Goal: Task Accomplishment & Management: Manage account settings

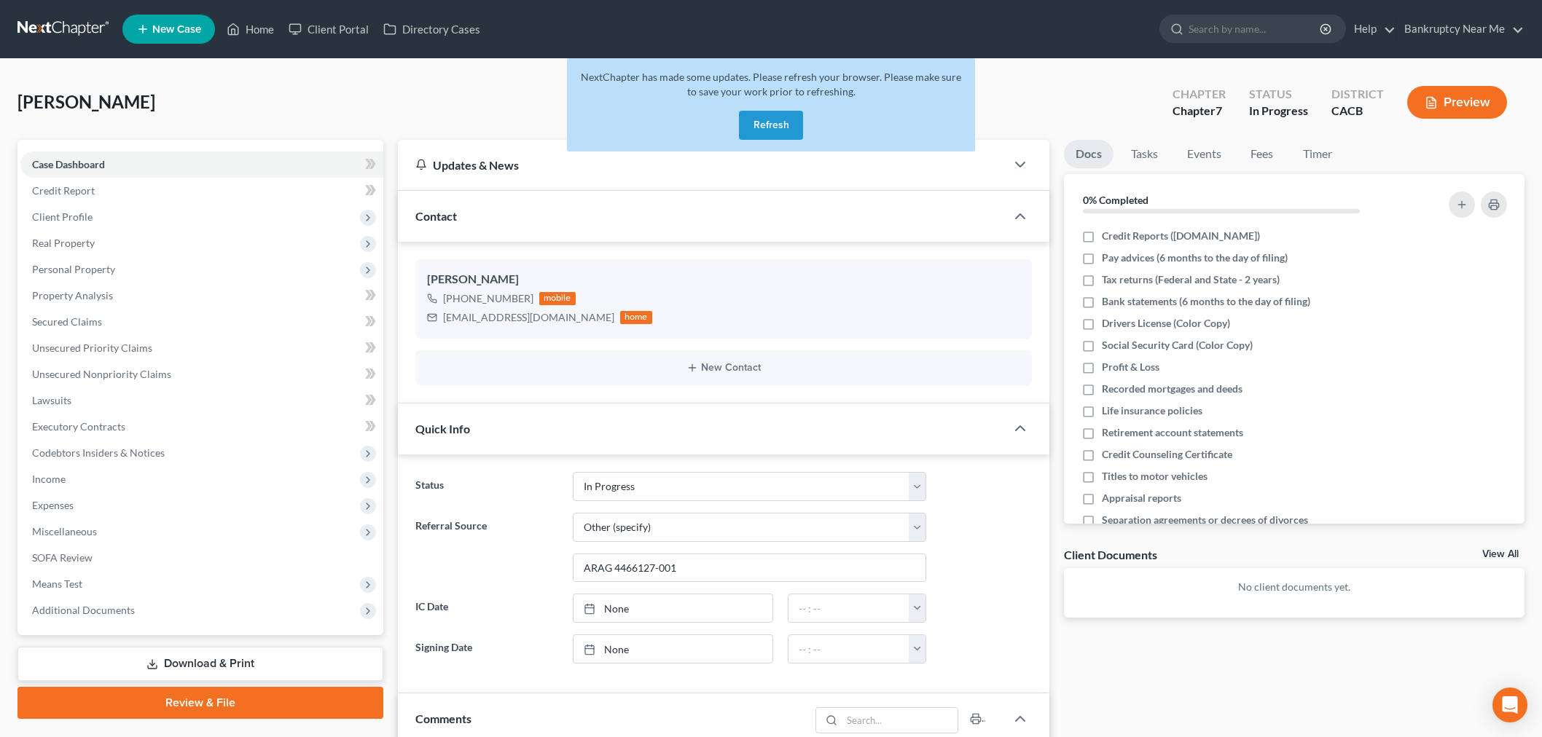
select select "9"
select select "6"
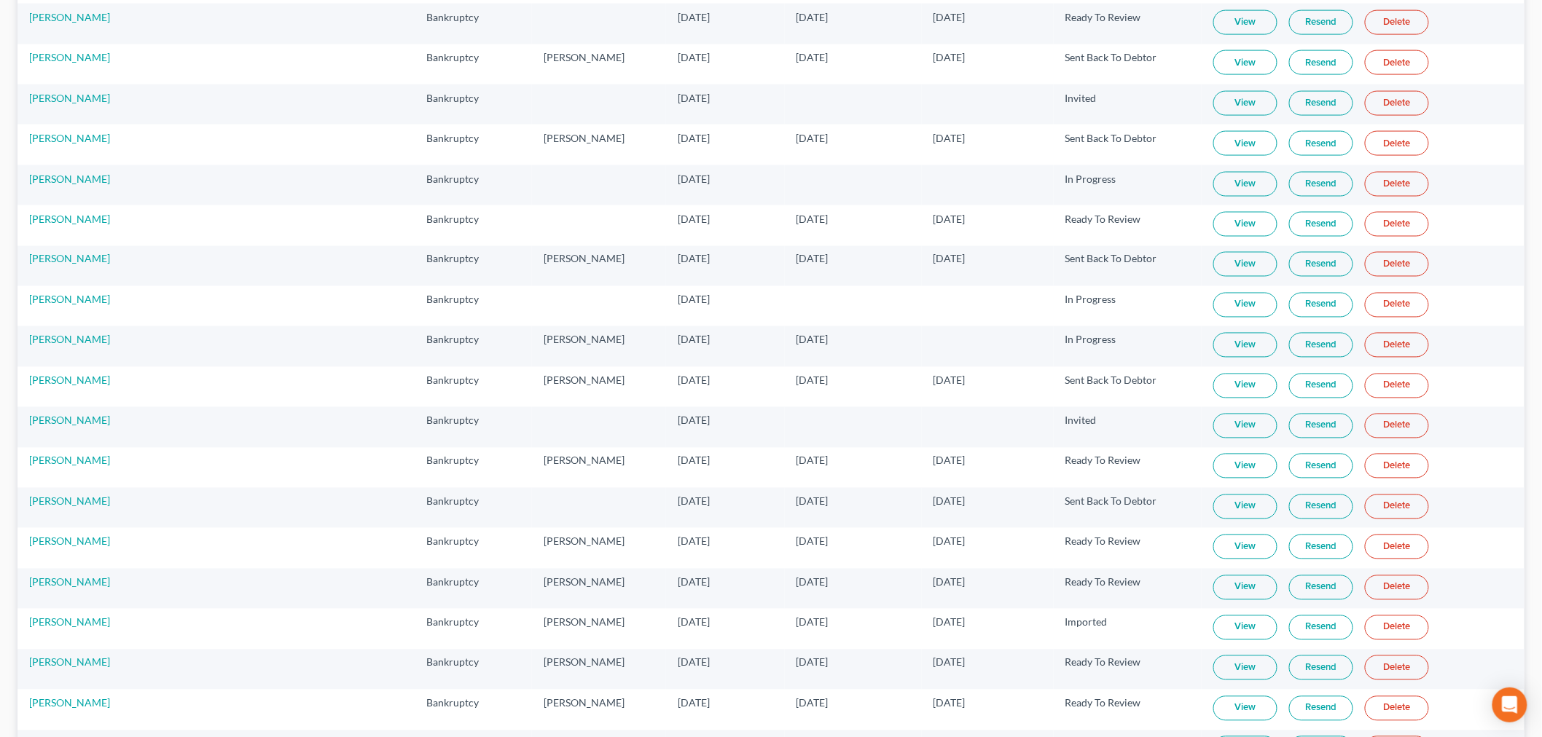
scroll to position [10939, 0]
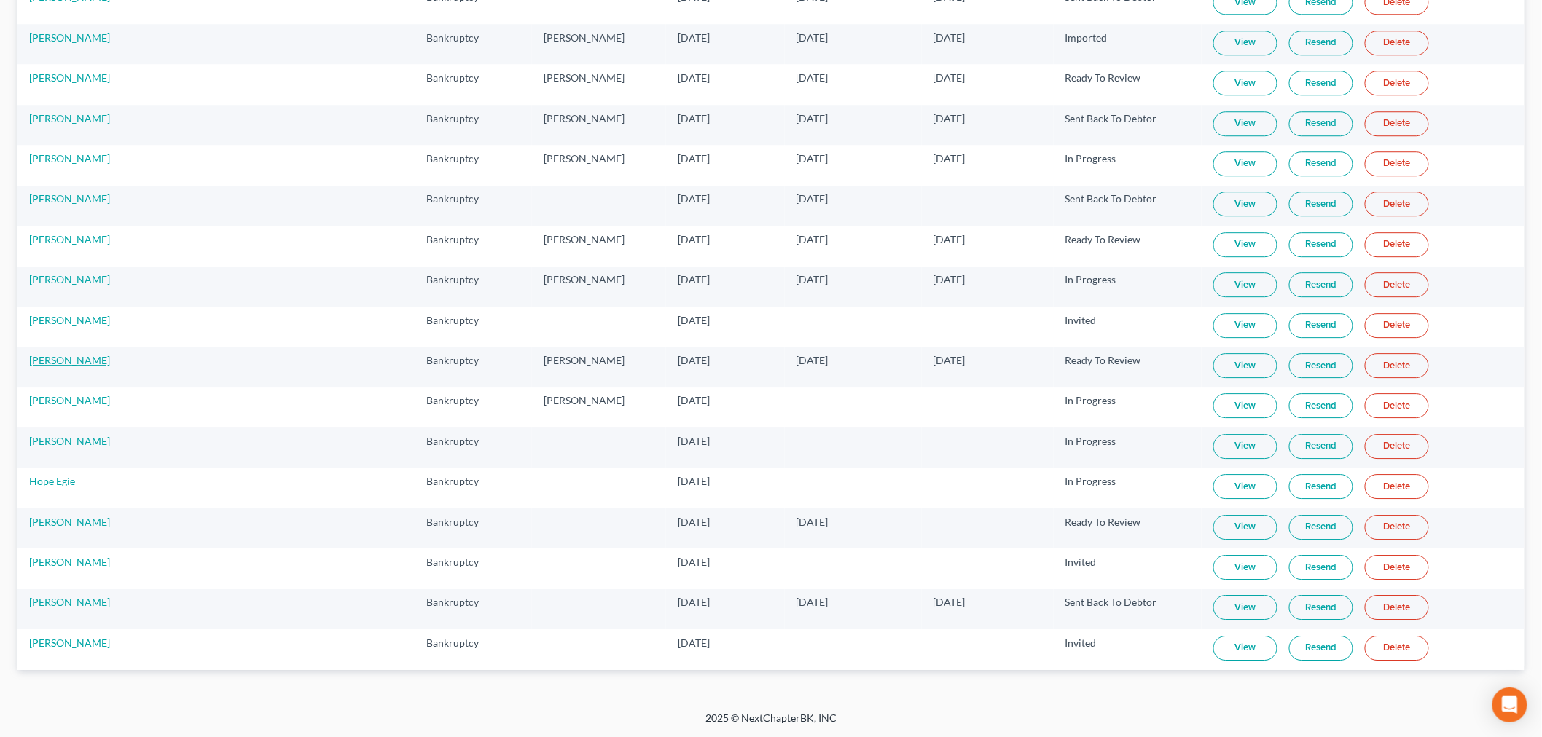
click at [48, 365] on link "Toya Young" at bounding box center [69, 360] width 81 height 12
select select "6"
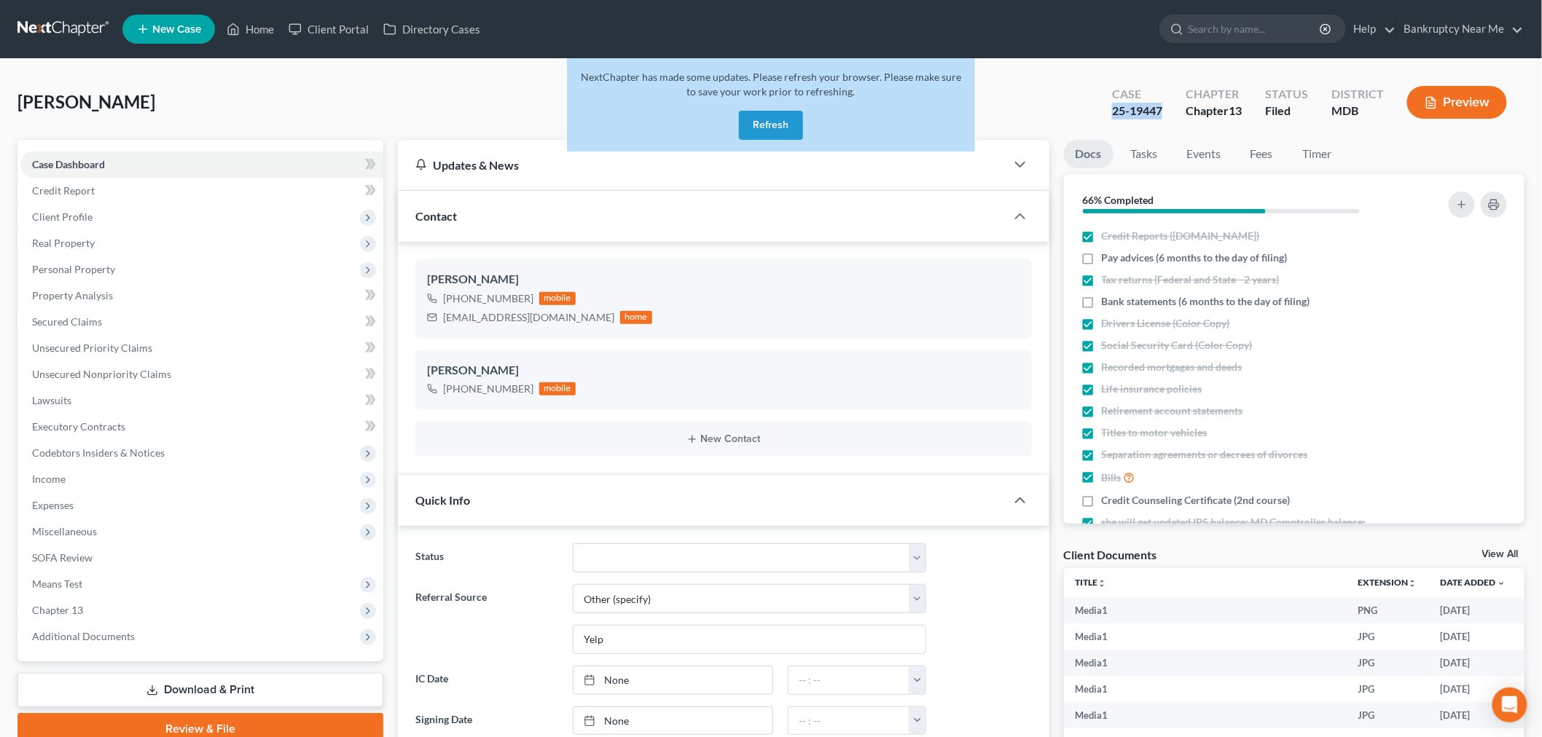
drag, startPoint x: 1171, startPoint y: 111, endPoint x: 1104, endPoint y: 120, distance: 67.7
click at [1104, 120] on div "Case 25-19447" at bounding box center [1137, 103] width 74 height 43
copy div "25-19447"
click at [800, 122] on button "Refresh" at bounding box center [771, 125] width 64 height 29
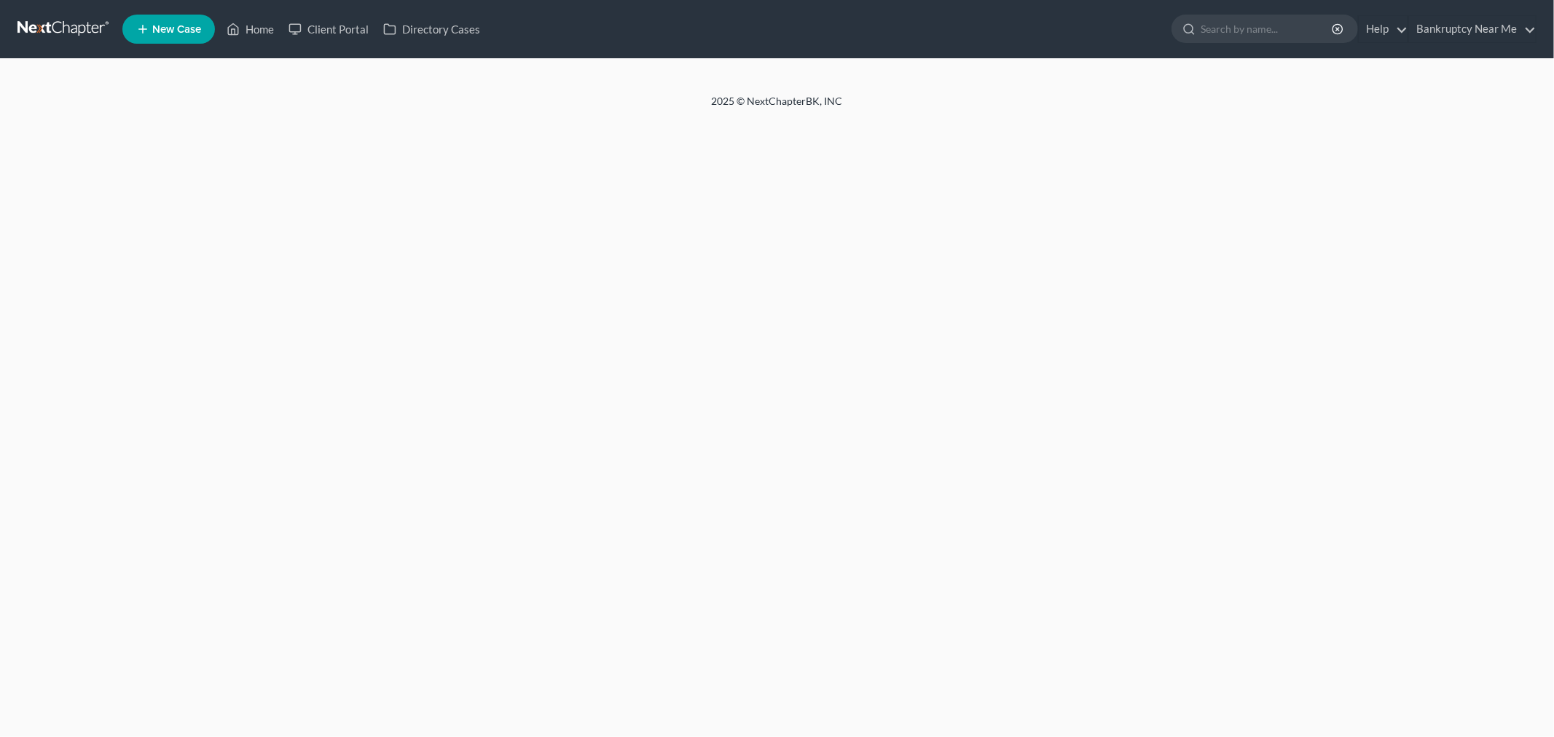
select select "6"
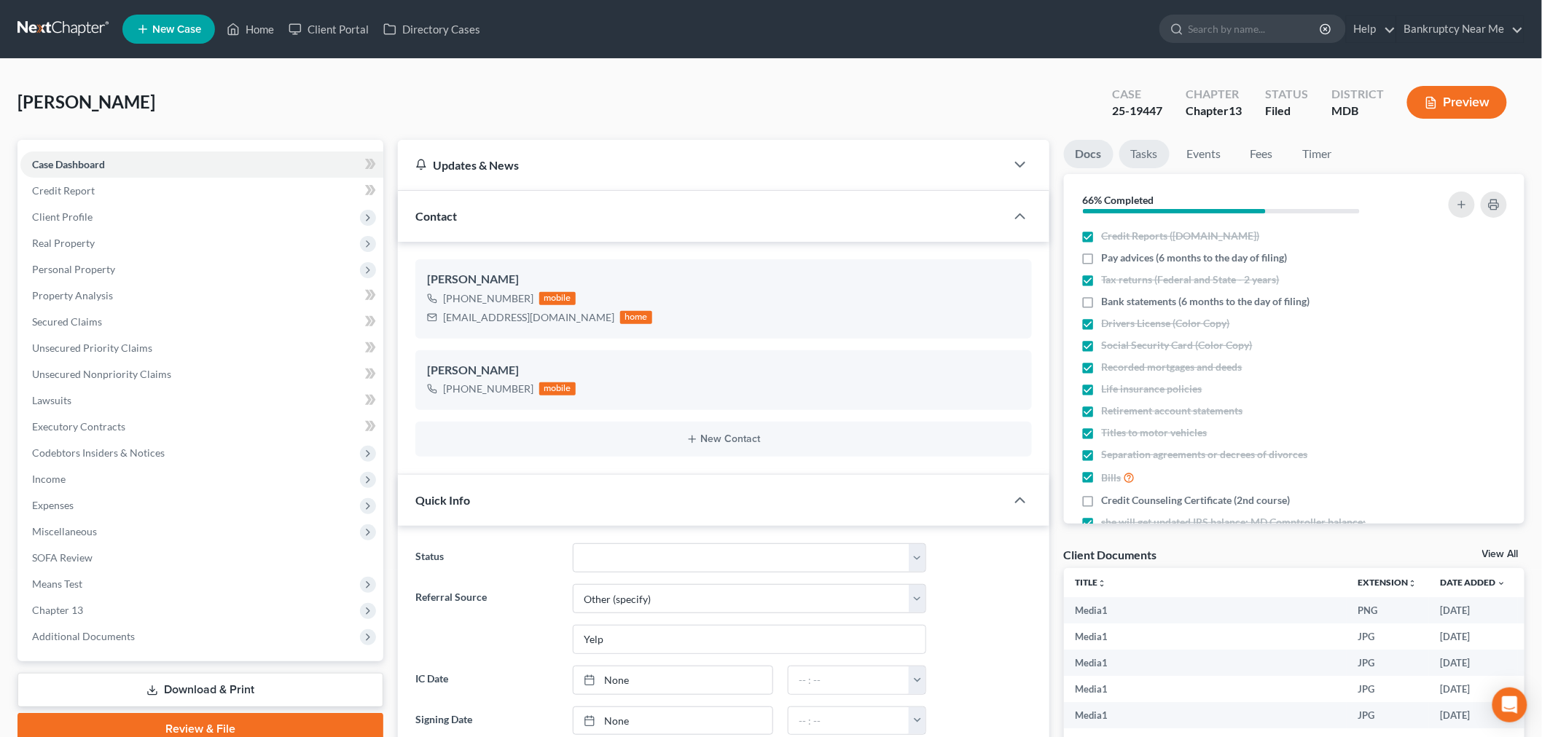
click at [1159, 161] on link "Tasks" at bounding box center [1144, 154] width 50 height 28
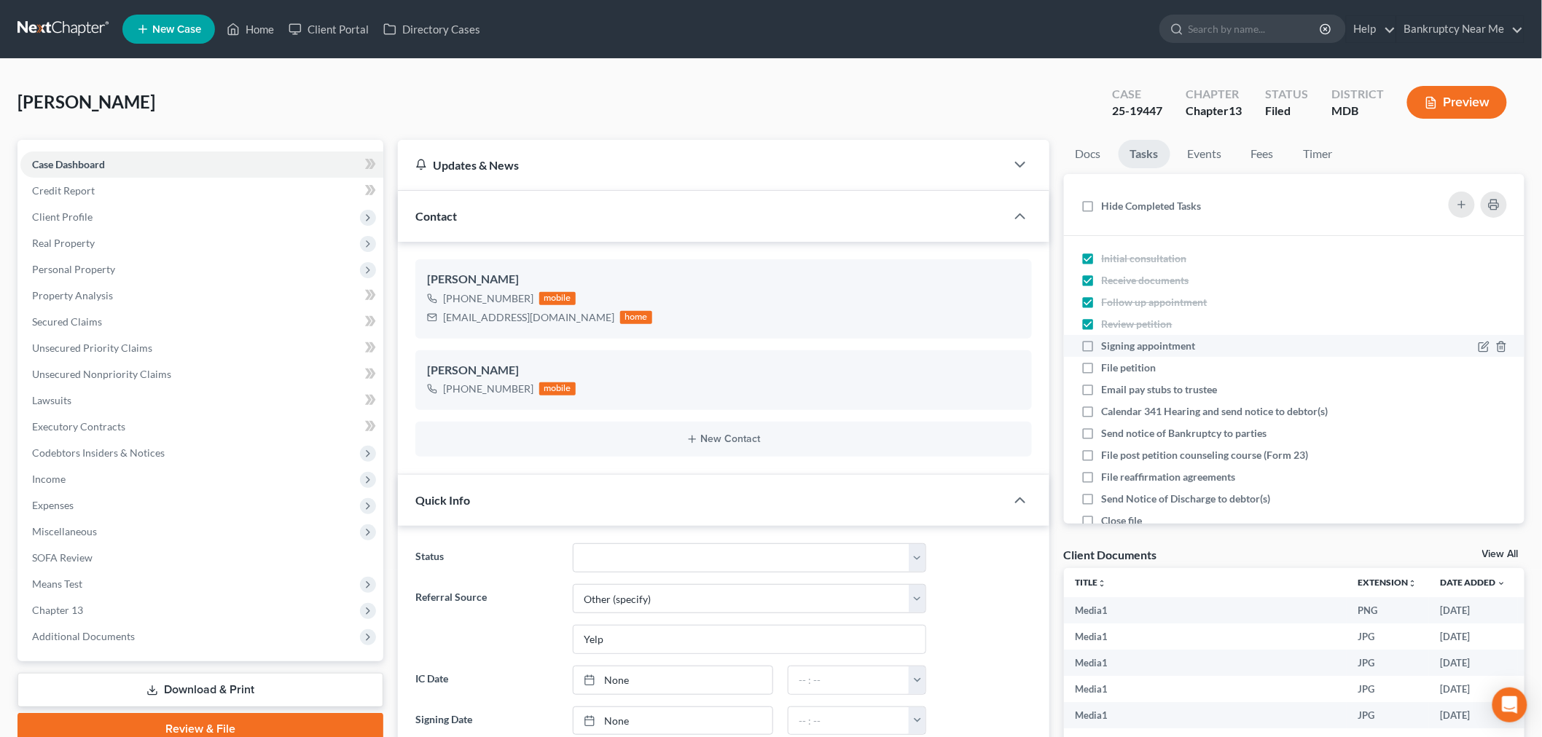
click at [1133, 353] on li "Signing appointment" at bounding box center [1294, 346] width 461 height 22
click at [1132, 367] on span "File petition" at bounding box center [1129, 367] width 55 height 12
click at [1117, 367] on input "File petition" at bounding box center [1112, 365] width 9 height 9
checkbox input "true"
click at [1102, 347] on label "Signing appointment" at bounding box center [1155, 346] width 106 height 15
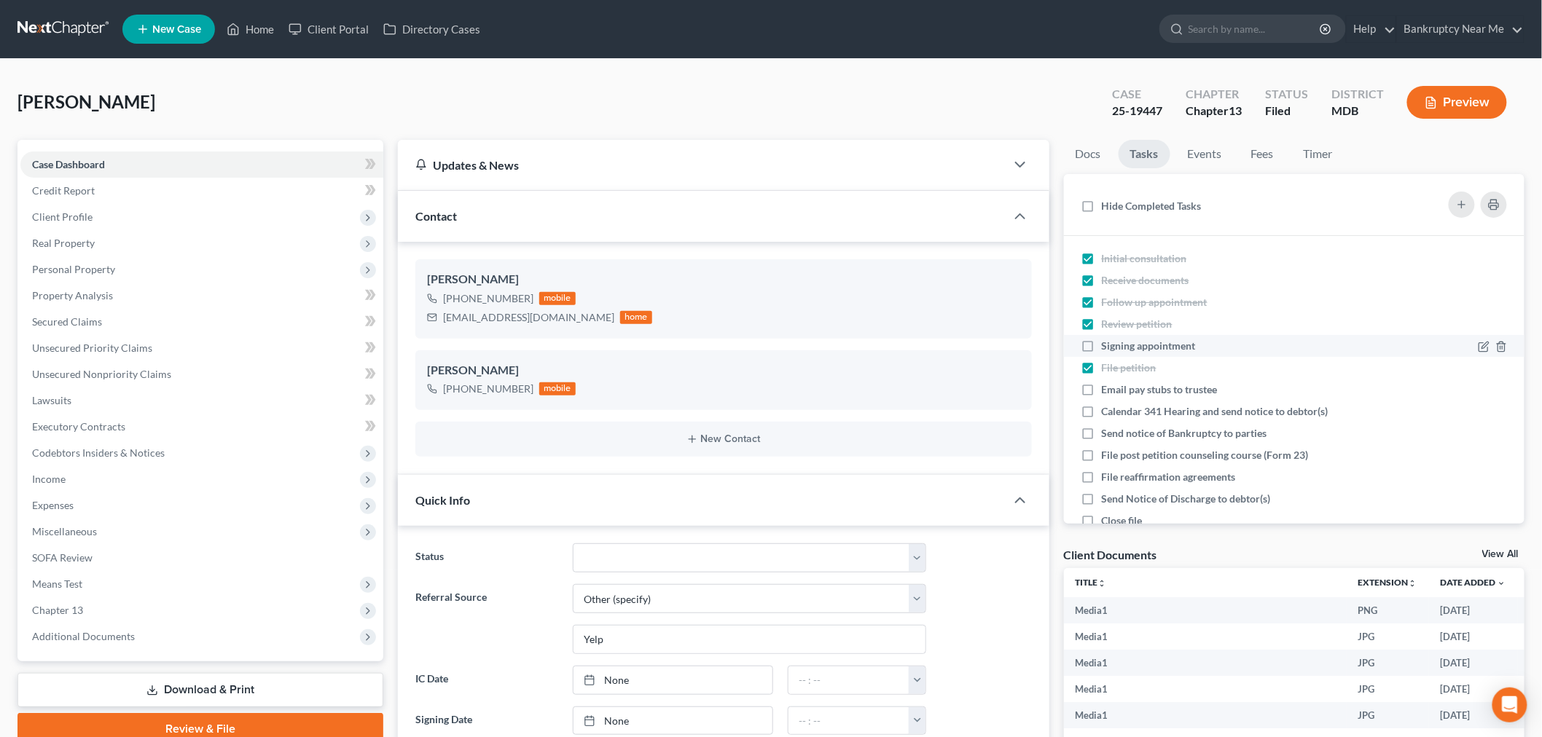
click at [1108, 347] on input "Signing appointment" at bounding box center [1112, 343] width 9 height 9
checkbox input "true"
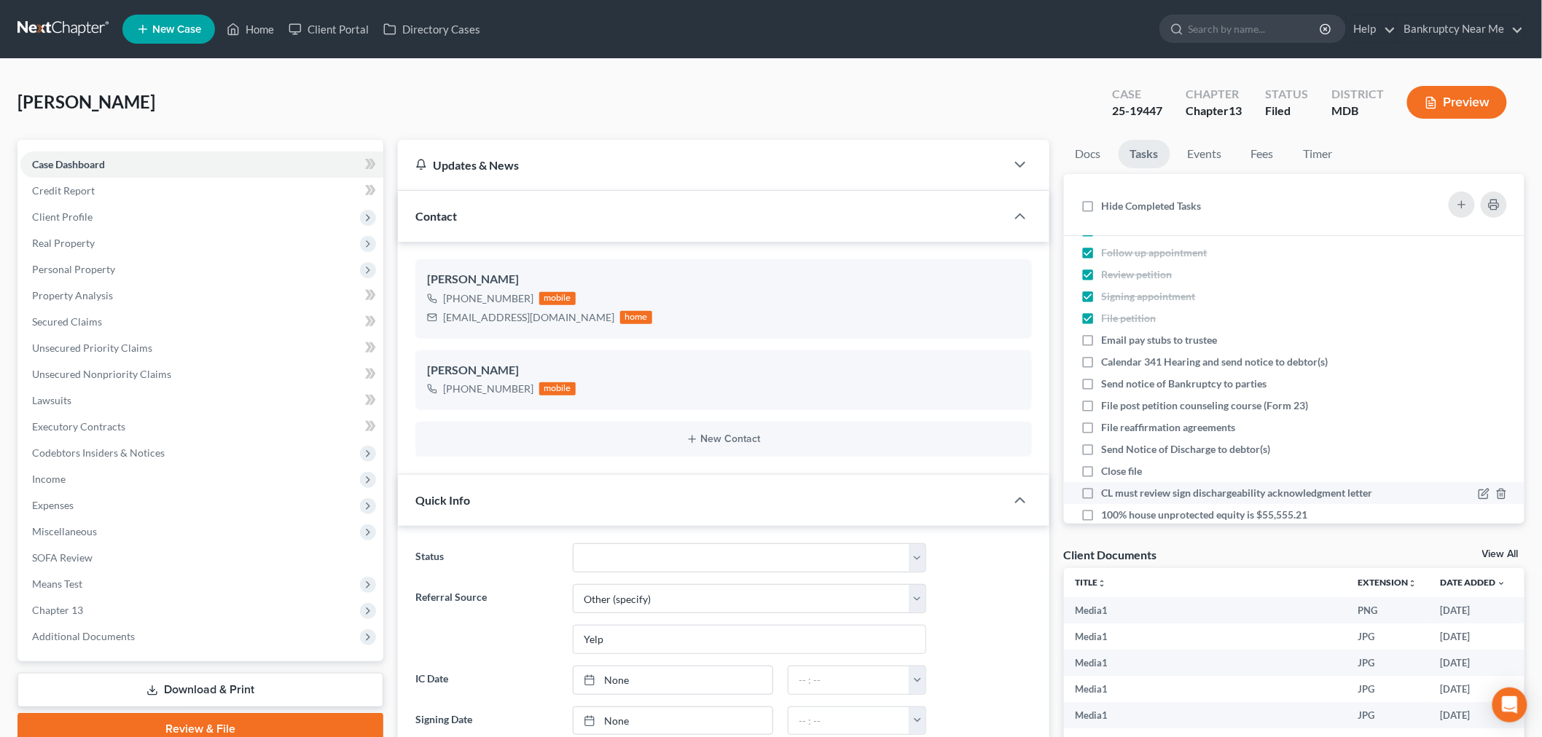
scroll to position [162, 0]
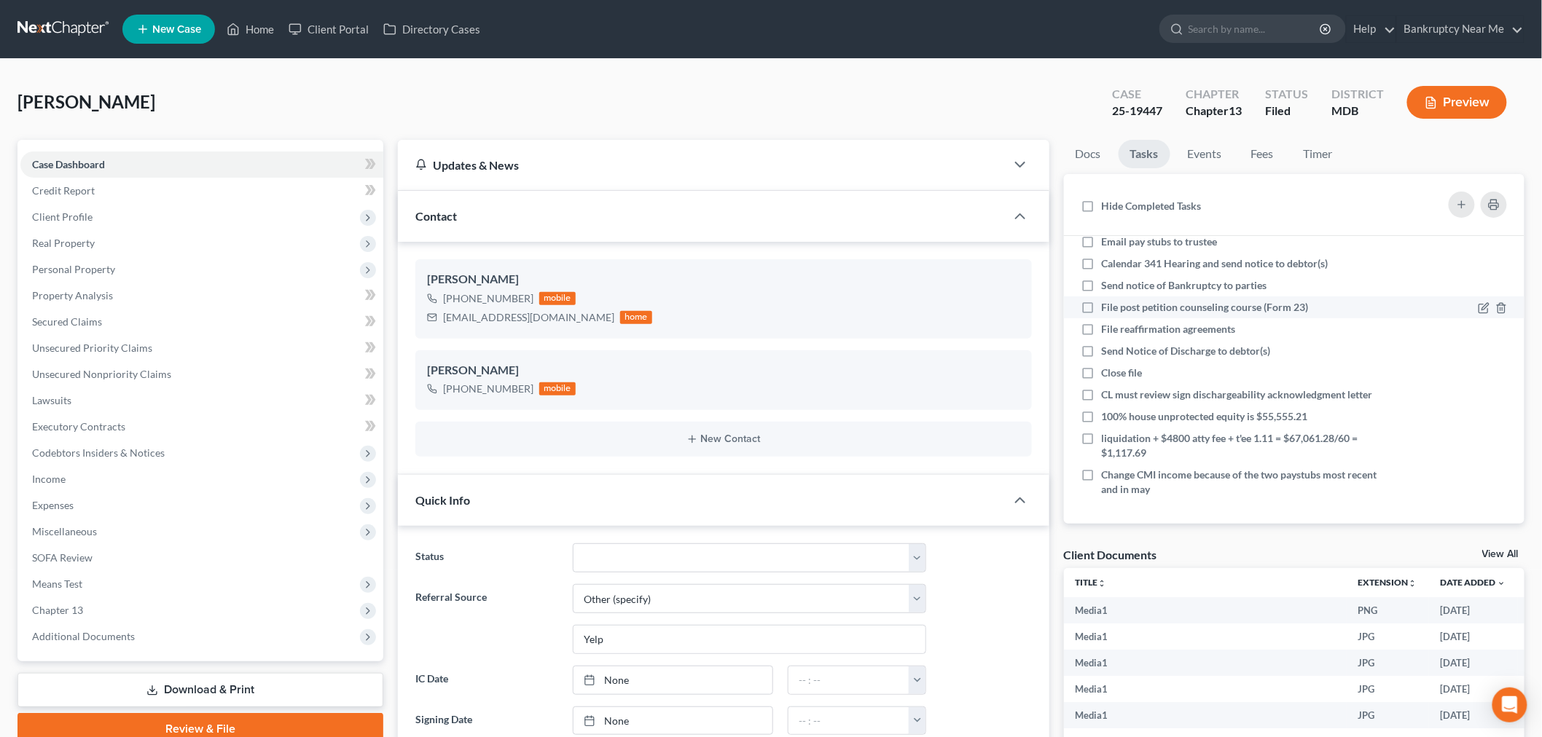
click at [1191, 301] on span "File post petition counseling course (Form 23)" at bounding box center [1205, 307] width 207 height 12
click at [1117, 300] on input "File post petition counseling course (Form 23)" at bounding box center [1112, 304] width 9 height 9
checkbox input "true"
click at [1495, 324] on icon "button" at bounding box center [1501, 330] width 12 height 12
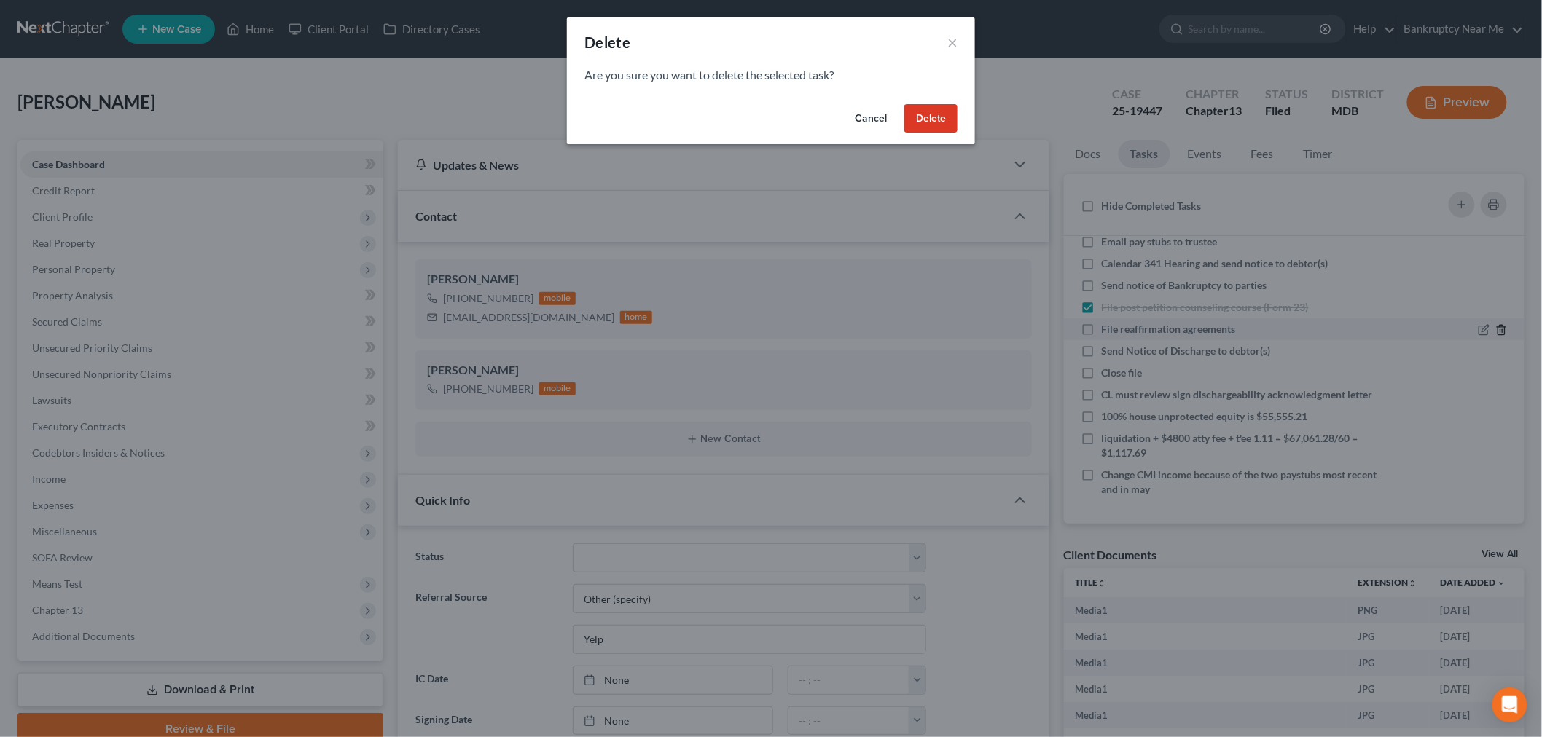
scroll to position [8704, 0]
click at [923, 110] on button "Delete" at bounding box center [937, 118] width 53 height 29
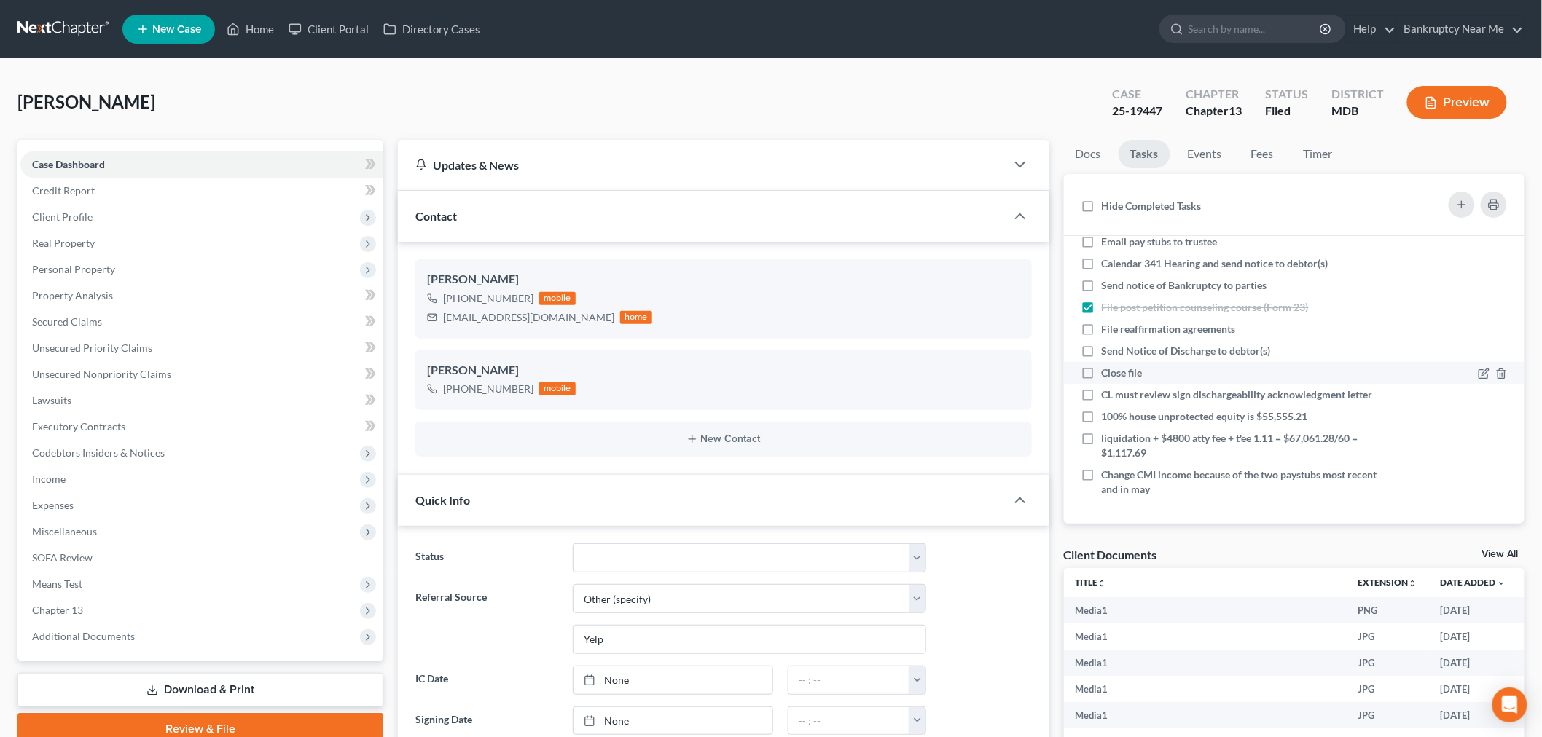
scroll to position [141, 0]
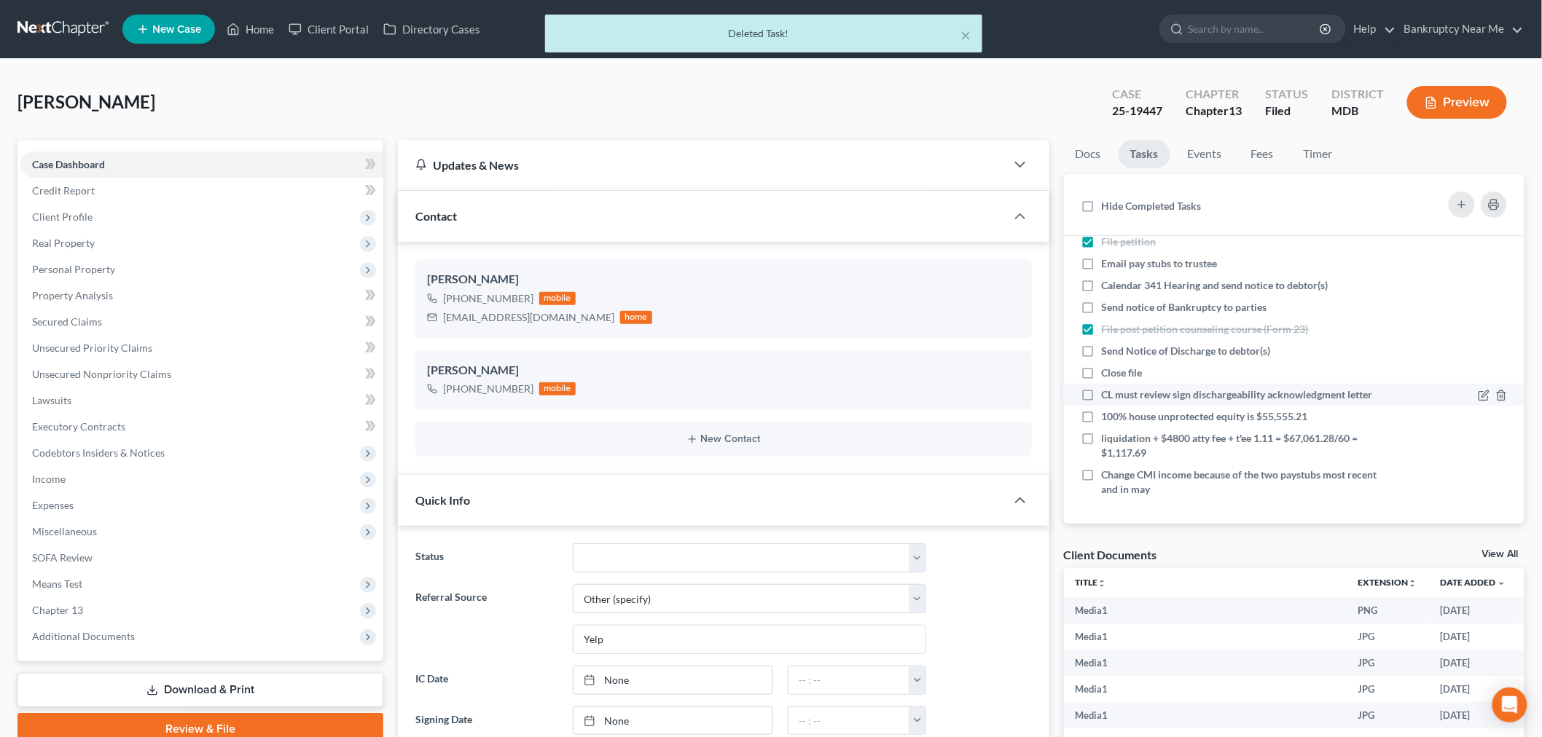
click at [1277, 388] on span "CL must review sign dischargeability acknowledgment letter" at bounding box center [1237, 394] width 271 height 12
click at [1117, 388] on input "CL must review sign dischargeability acknowledgment letter" at bounding box center [1112, 392] width 9 height 9
checkbox input "true"
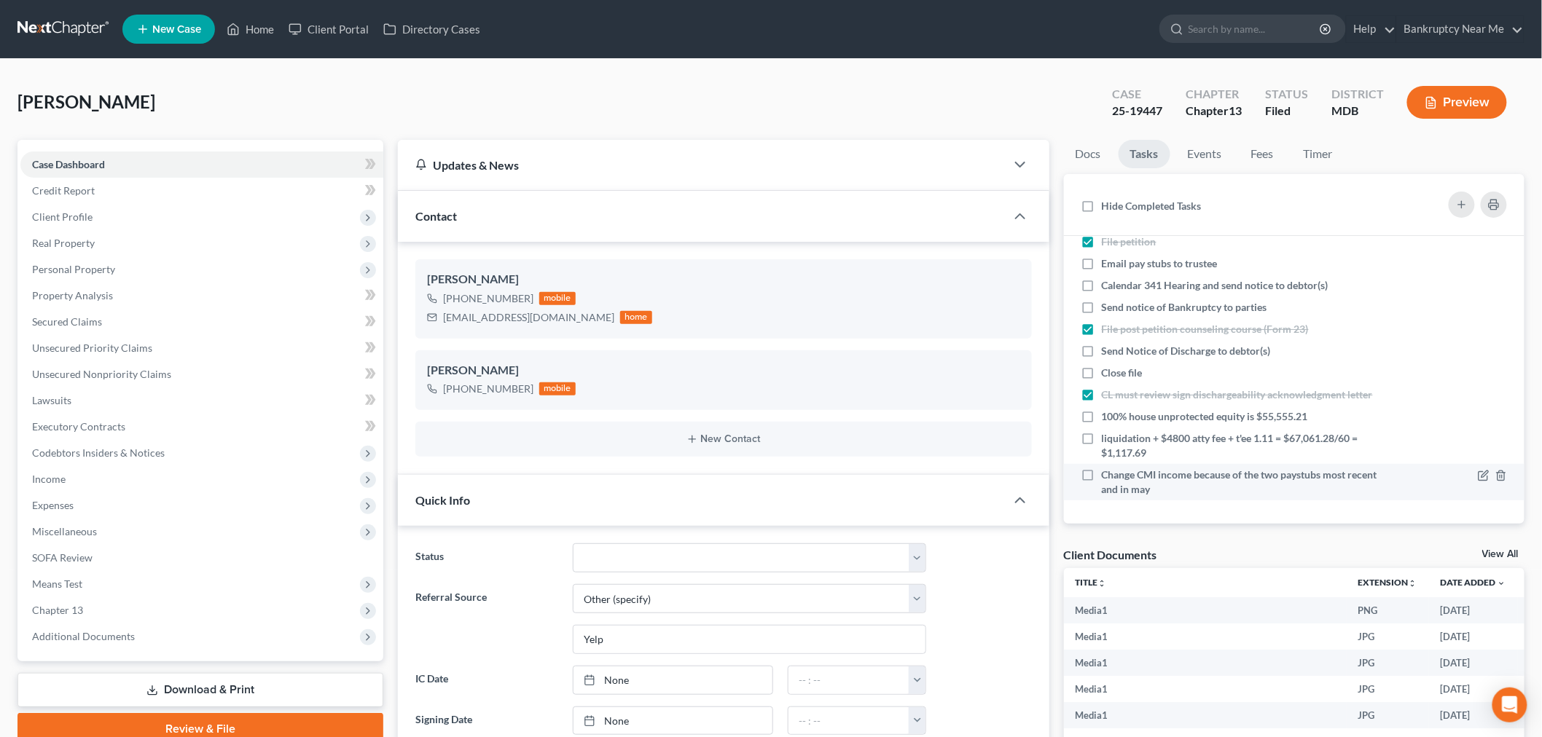
click at [1313, 479] on div "Change CMI income because of the two paystubs most recent and in may" at bounding box center [1241, 482] width 278 height 29
click at [1117, 477] on input "Change CMI income because of the two paystubs most recent and in may" at bounding box center [1112, 472] width 9 height 9
checkbox input "true"
